Goal: Task Accomplishment & Management: Use online tool/utility

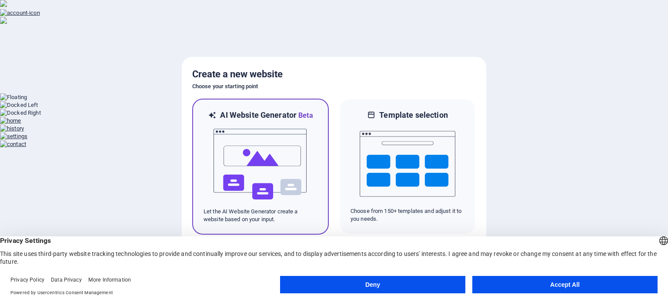
click at [320, 173] on div "AI Website Generator Beta Let the AI Website Generator create a website based o…" at bounding box center [260, 167] width 136 height 136
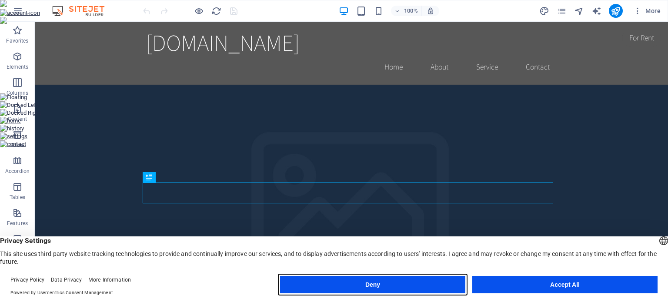
click at [347, 291] on button "Deny" at bounding box center [372, 284] width 185 height 17
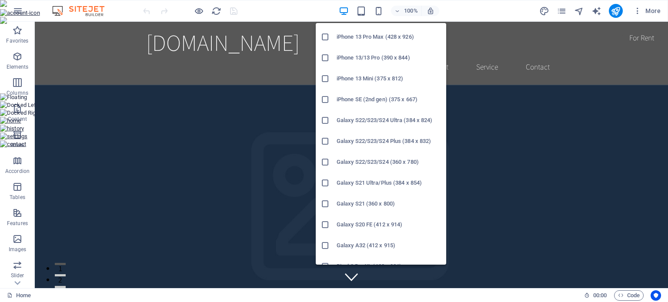
scroll to position [224, 0]
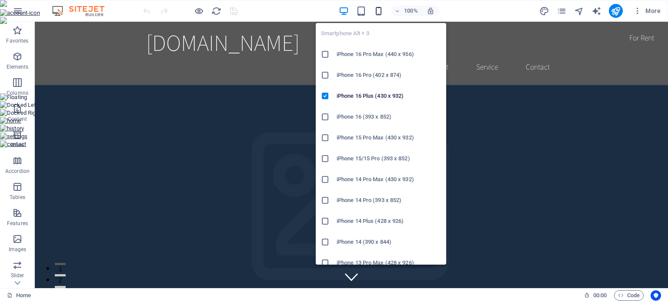
click at [376, 7] on icon "button" at bounding box center [378, 11] width 10 height 10
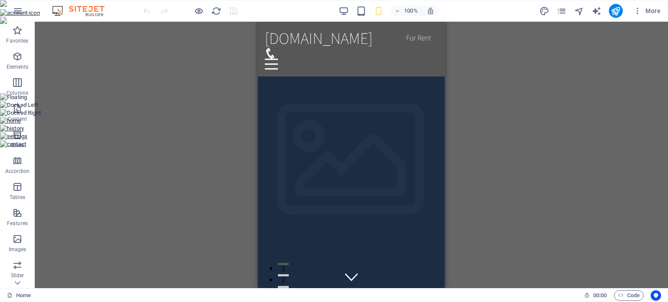
click at [386, 7] on div "100%" at bounding box center [389, 11] width 100 height 14
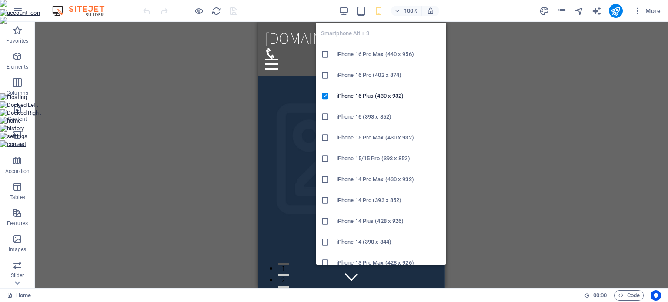
click at [379, 10] on icon "button" at bounding box center [378, 11] width 10 height 10
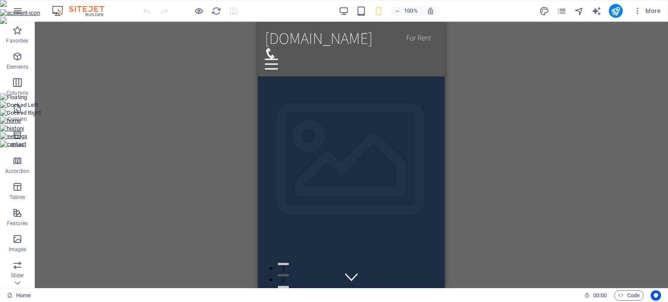
drag, startPoint x: 442, startPoint y: 54, endPoint x: 449, endPoint y: 110, distance: 56.5
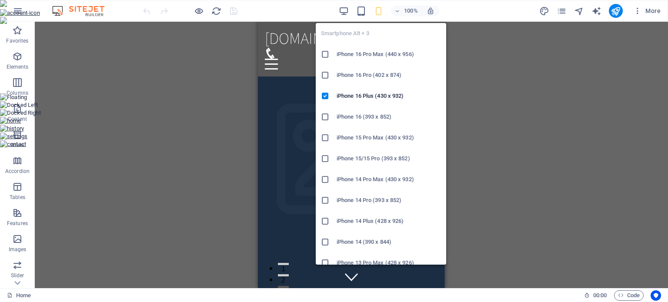
click at [382, 13] on icon "button" at bounding box center [378, 11] width 10 height 10
drag, startPoint x: 440, startPoint y: 49, endPoint x: 186, endPoint y: 101, distance: 260.0
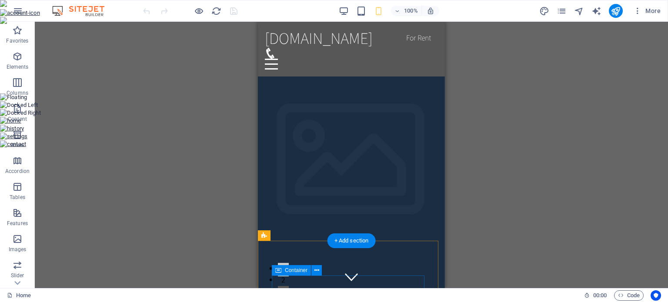
drag, startPoint x: 606, startPoint y: 259, endPoint x: 362, endPoint y: 279, distance: 245.2
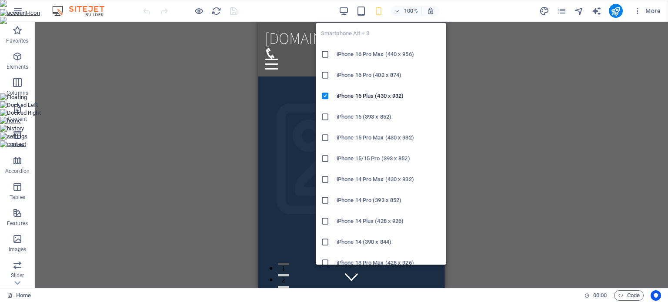
click at [378, 7] on icon "button" at bounding box center [378, 11] width 10 height 10
click at [335, 245] on div at bounding box center [329, 242] width 16 height 9
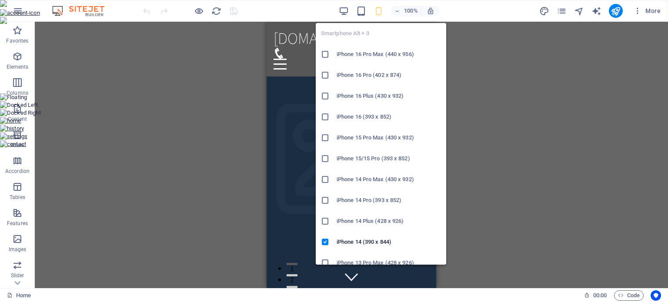
click at [382, 9] on icon "button" at bounding box center [378, 11] width 10 height 10
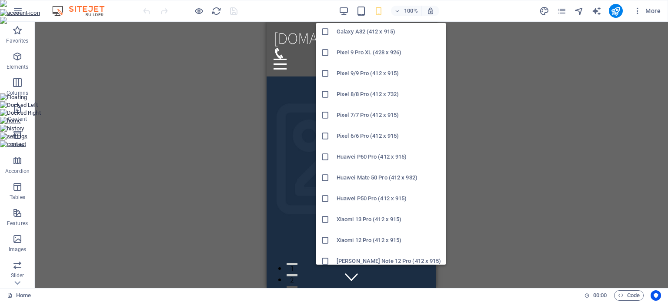
scroll to position [434, 0]
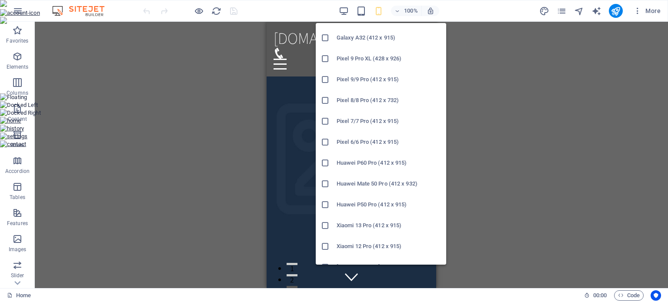
click at [324, 118] on icon at bounding box center [325, 121] width 9 height 9
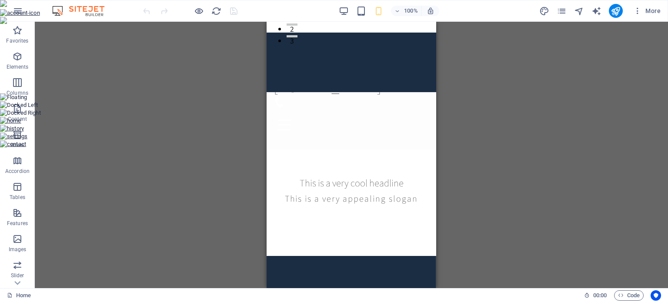
scroll to position [0, 0]
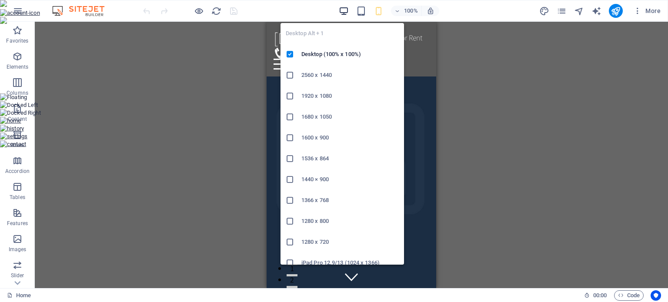
click at [346, 7] on icon "button" at bounding box center [344, 11] width 10 height 10
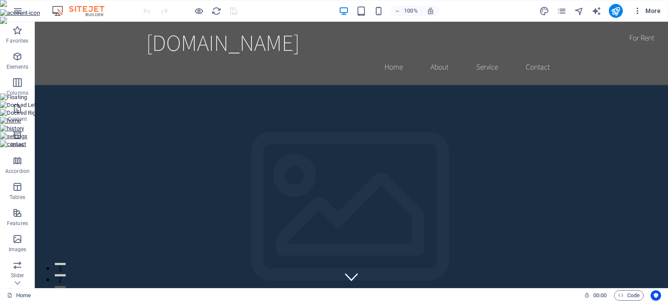
click at [648, 12] on span "More" at bounding box center [646, 11] width 27 height 9
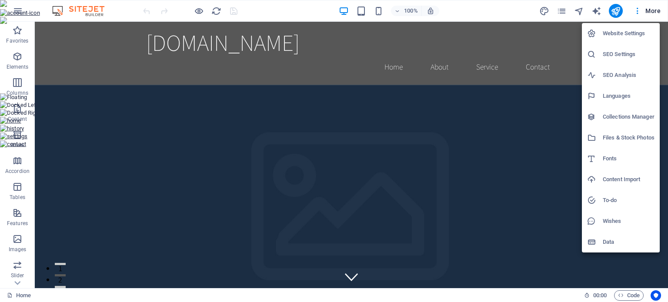
click at [596, 34] on div at bounding box center [595, 33] width 16 height 9
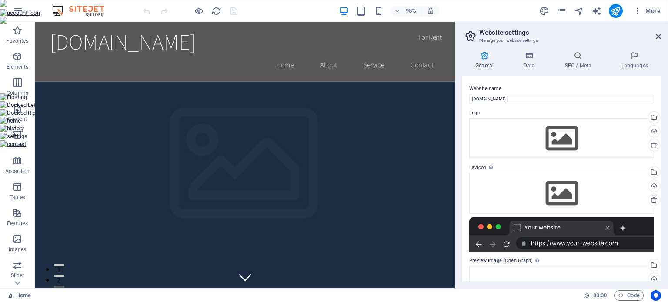
drag, startPoint x: 660, startPoint y: 95, endPoint x: 667, endPoint y: 134, distance: 39.3
click at [667, 134] on div "General Data SEO / Meta Languages Website name [DOMAIN_NAME] Logo Drag files he…" at bounding box center [561, 166] width 213 height 244
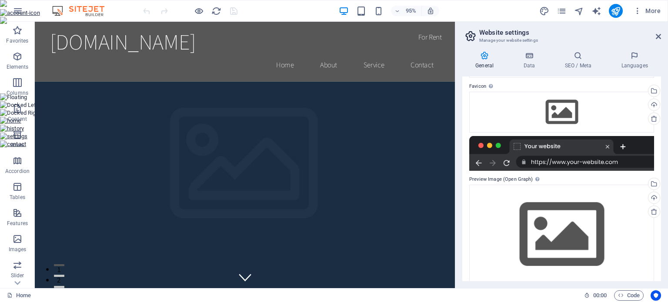
scroll to position [91, 0]
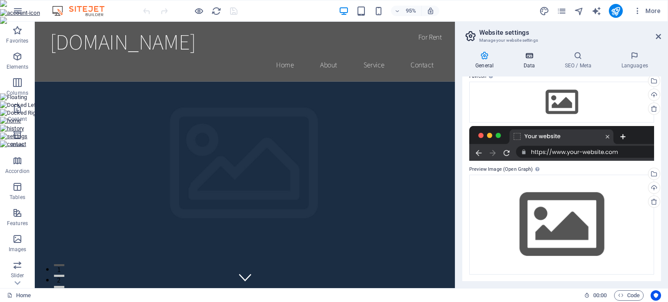
click at [516, 57] on icon at bounding box center [529, 55] width 38 height 9
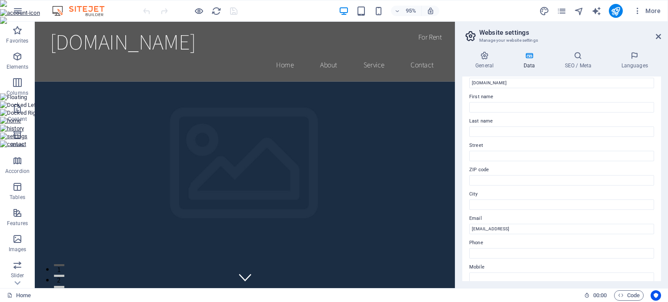
scroll to position [0, 0]
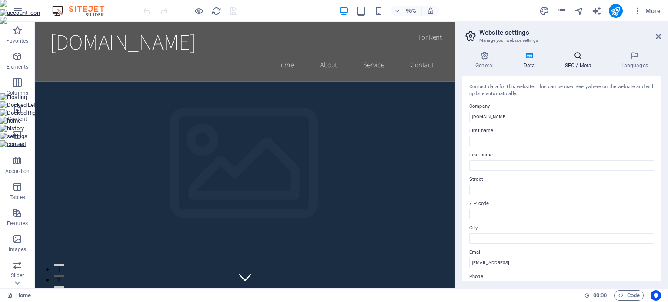
click at [579, 59] on icon at bounding box center [577, 55] width 53 height 9
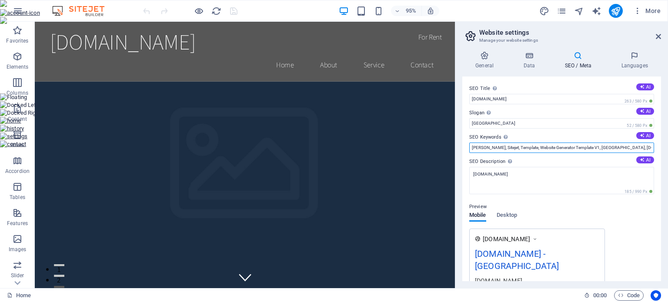
scroll to position [0, 8]
drag, startPoint x: 473, startPoint y: 148, endPoint x: 667, endPoint y: 153, distance: 193.9
click at [667, 153] on div "General Data SEO / Meta Languages Website name [DOMAIN_NAME] Logo Drag files he…" at bounding box center [561, 166] width 213 height 244
click at [655, 33] on icon at bounding box center [657, 36] width 5 height 7
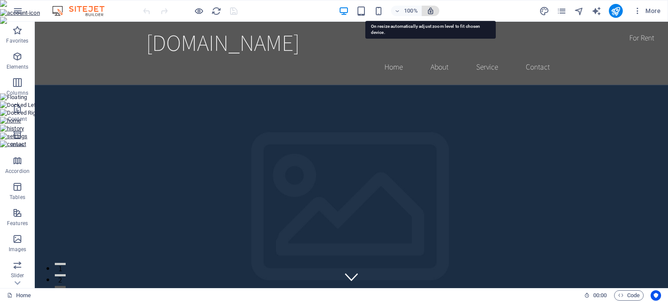
click at [429, 12] on icon "button" at bounding box center [430, 11] width 8 height 8
click at [433, 13] on icon "button" at bounding box center [430, 11] width 8 height 8
click at [432, 9] on icon "button" at bounding box center [430, 11] width 8 height 8
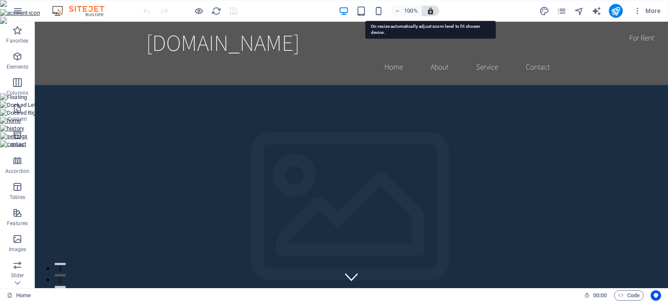
click at [432, 9] on icon "button" at bounding box center [430, 11] width 8 height 8
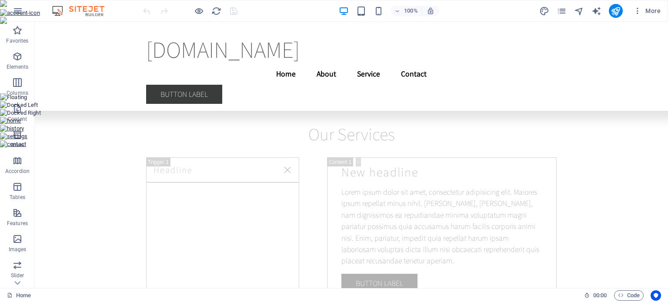
scroll to position [15985, 0]
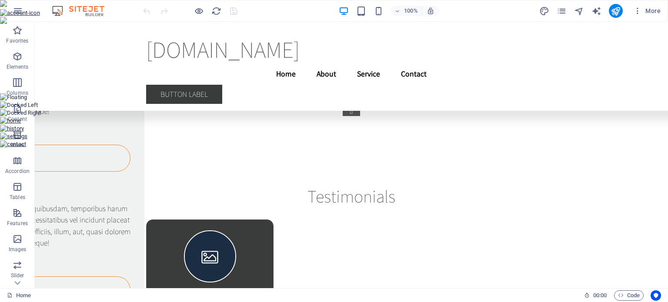
drag, startPoint x: 664, startPoint y: 34, endPoint x: 499, endPoint y: 28, distance: 165.3
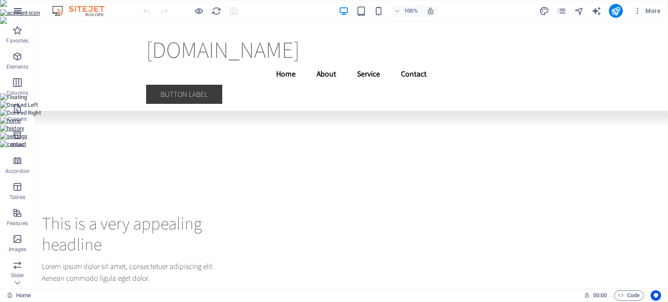
click at [16, 13] on icon "button" at bounding box center [18, 11] width 10 height 10
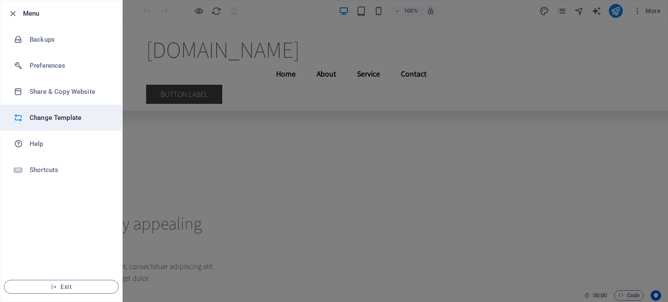
click at [42, 125] on li "Change Template" at bounding box center [61, 118] width 122 height 26
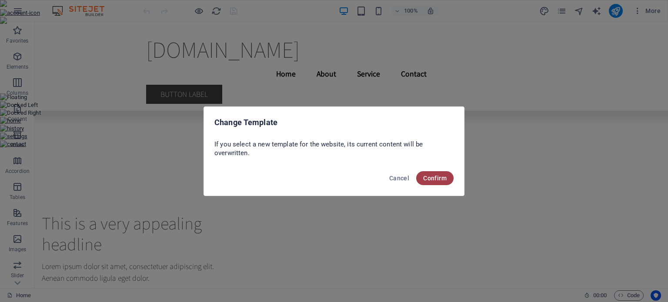
click at [436, 177] on span "Confirm" at bounding box center [434, 178] width 23 height 7
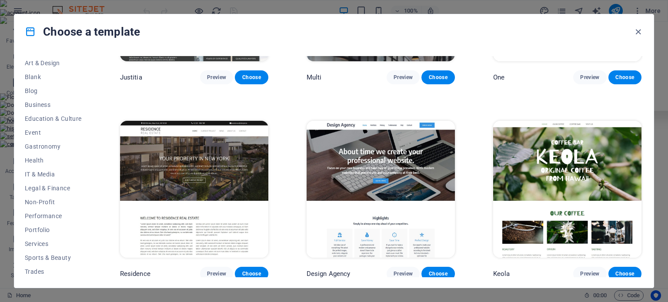
scroll to position [126, 0]
click at [39, 214] on span "Services" at bounding box center [53, 215] width 57 height 7
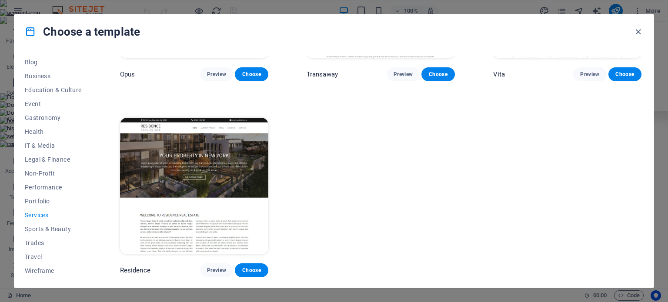
scroll to position [1306, 0]
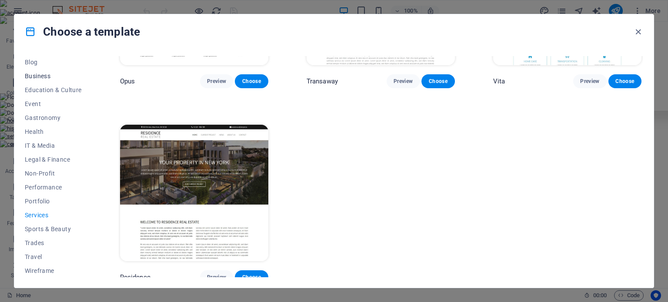
click at [42, 71] on button "Business" at bounding box center [53, 76] width 57 height 14
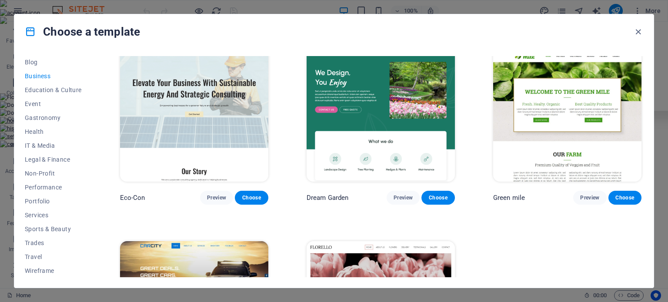
scroll to position [0, 0]
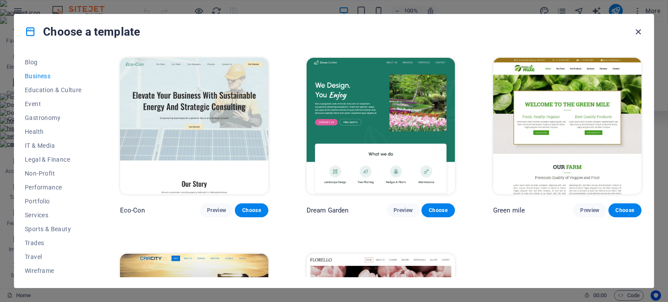
click at [642, 32] on icon "button" at bounding box center [638, 32] width 10 height 10
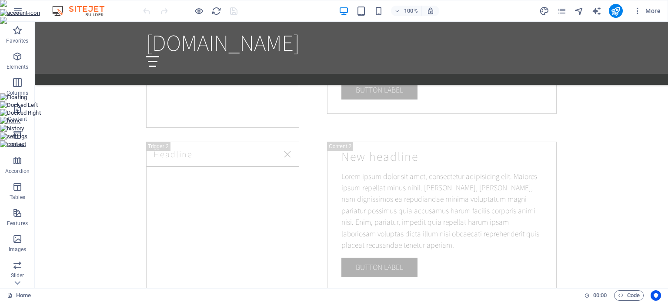
scroll to position [599, 0]
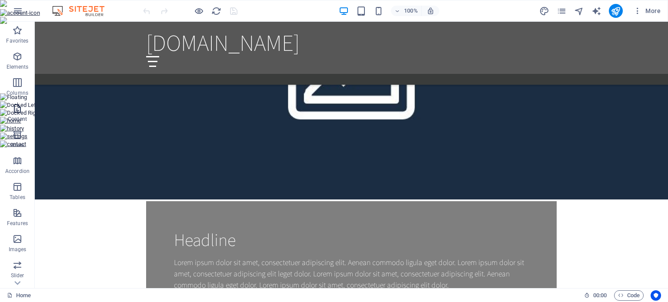
click at [14, 112] on icon "button" at bounding box center [17, 108] width 10 height 10
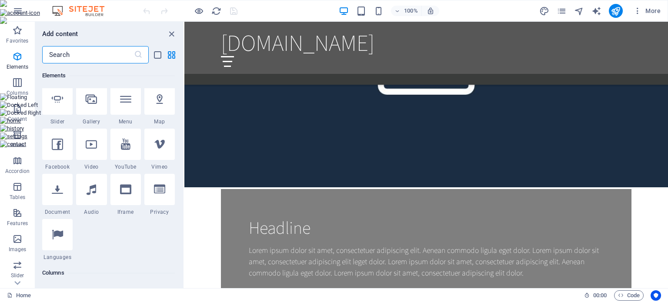
scroll to position [233, 0]
click at [170, 33] on icon "close panel" at bounding box center [171, 34] width 10 height 10
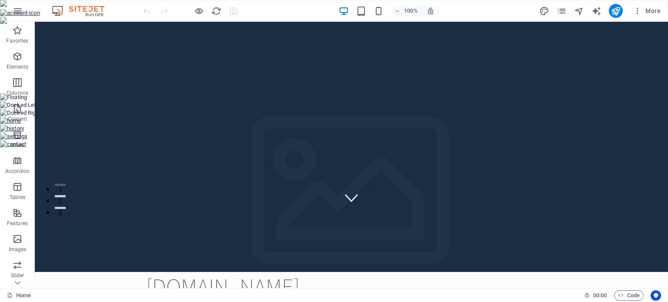
scroll to position [0, 0]
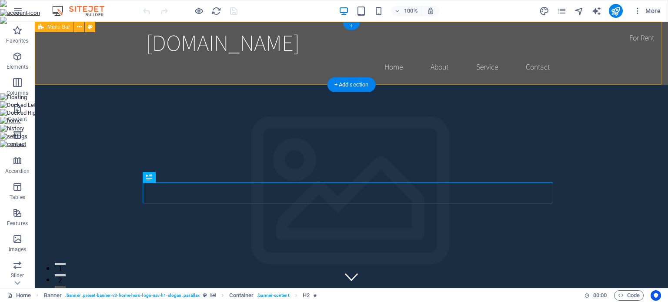
click at [96, 44] on div "[DOMAIN_NAME] Home About Service Contact" at bounding box center [351, 53] width 633 height 63
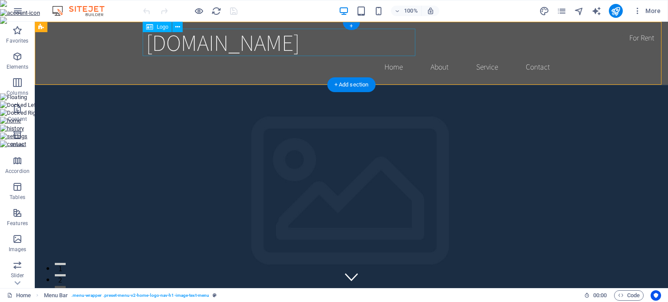
click at [310, 34] on div "[DOMAIN_NAME]" at bounding box center [351, 42] width 410 height 27
click at [386, 66] on nav "Home About Service Contact" at bounding box center [351, 67] width 410 height 22
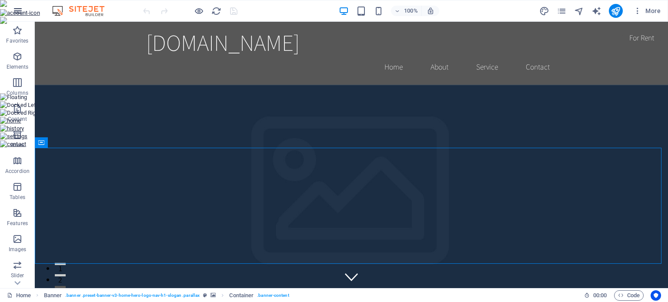
click at [13, 11] on icon "button" at bounding box center [18, 11] width 10 height 10
